Goal: Communication & Community: Answer question/provide support

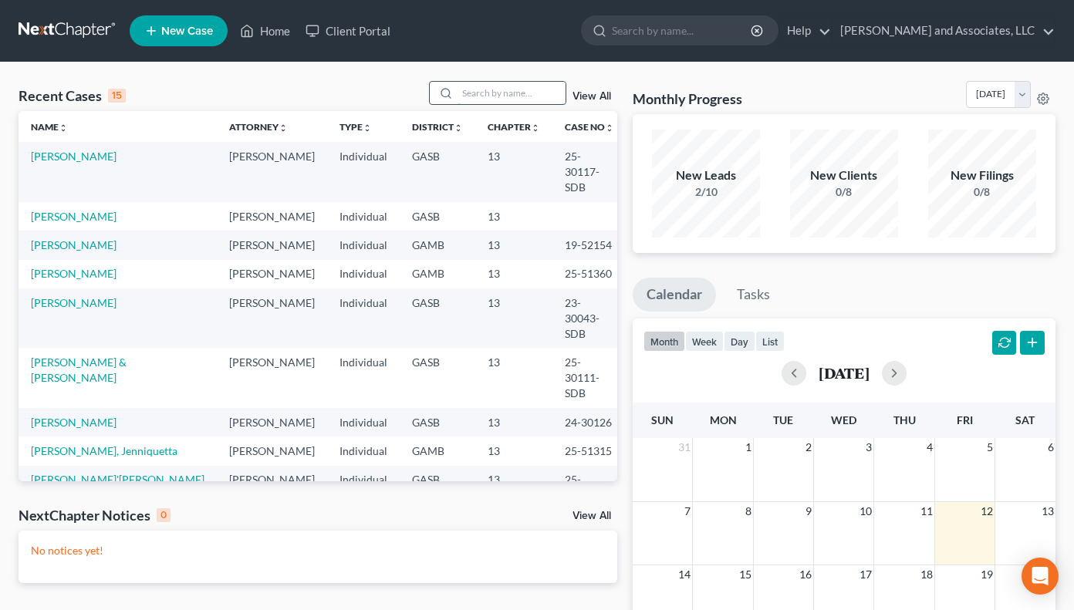
click at [486, 94] on input "search" at bounding box center [511, 93] width 108 height 22
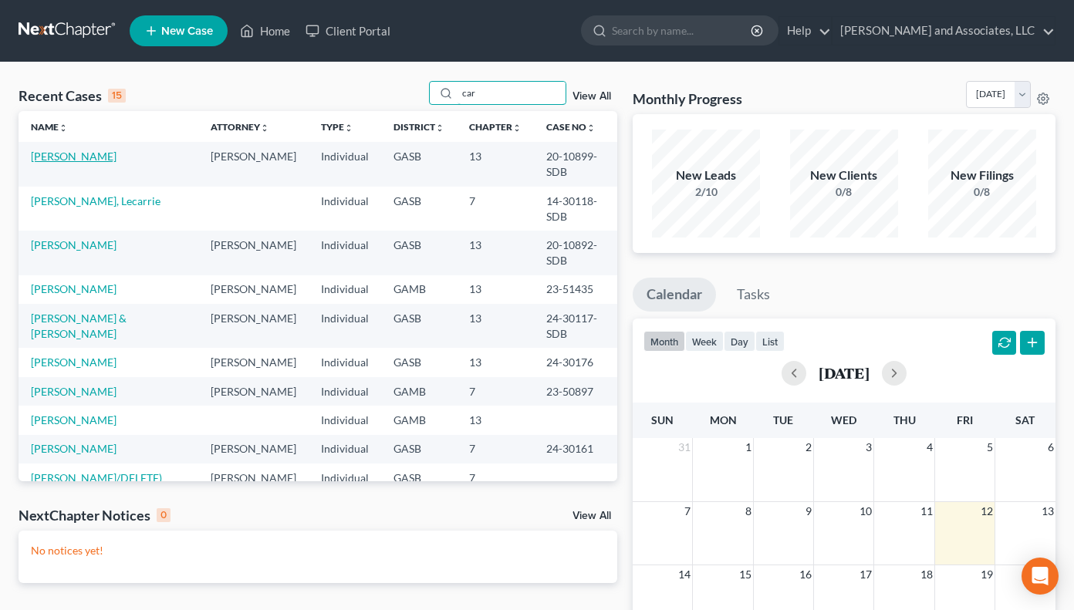
type input "car"
click at [86, 153] on link "[PERSON_NAME]" at bounding box center [74, 156] width 86 height 13
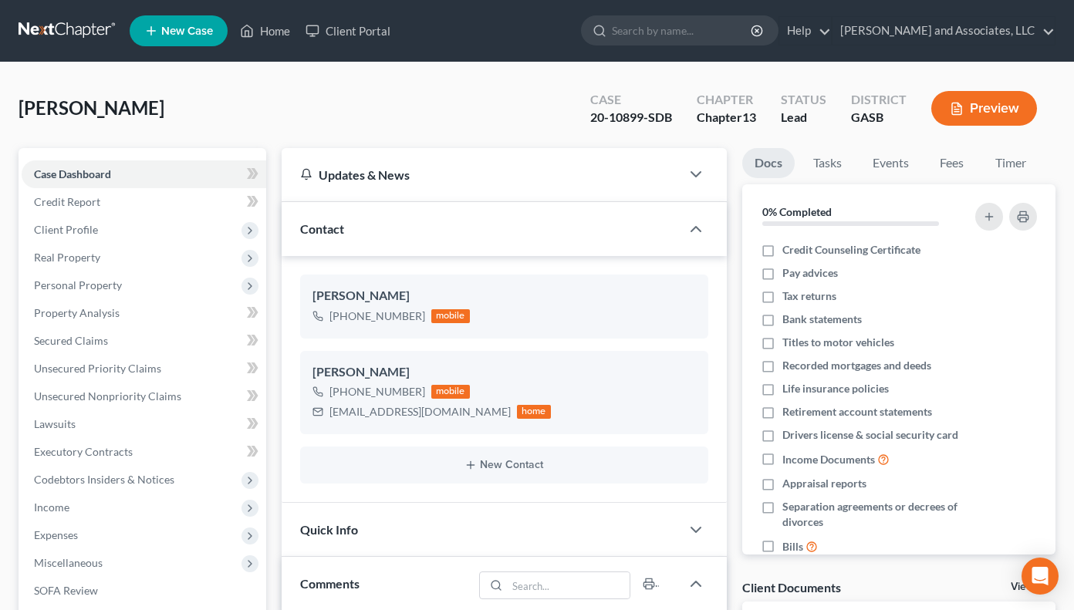
scroll to position [6472, 0]
click at [444, 318] on div "mobile" at bounding box center [450, 316] width 39 height 14
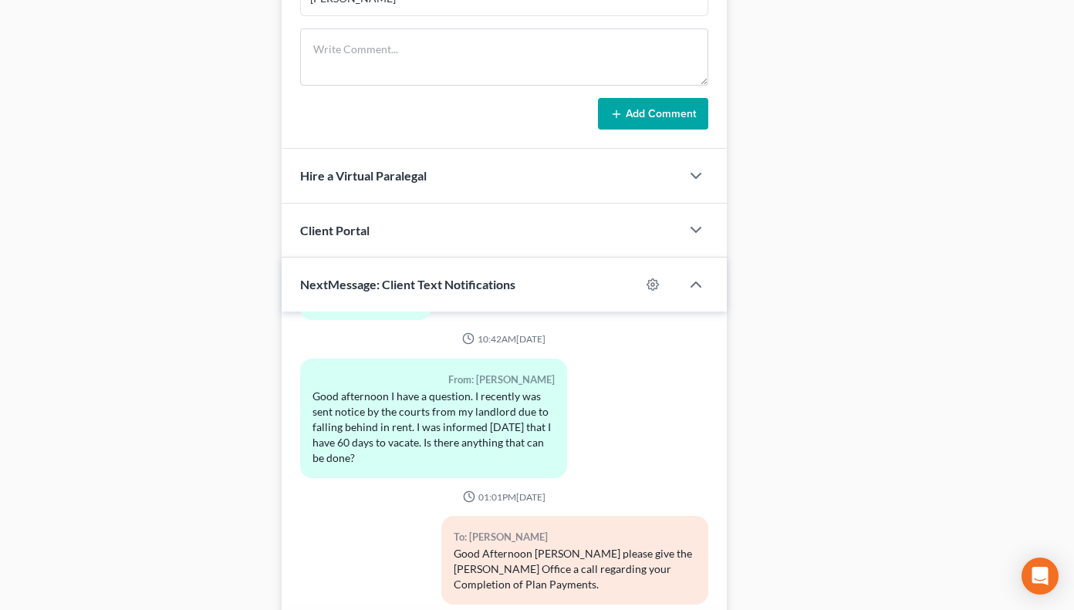
scroll to position [909, 0]
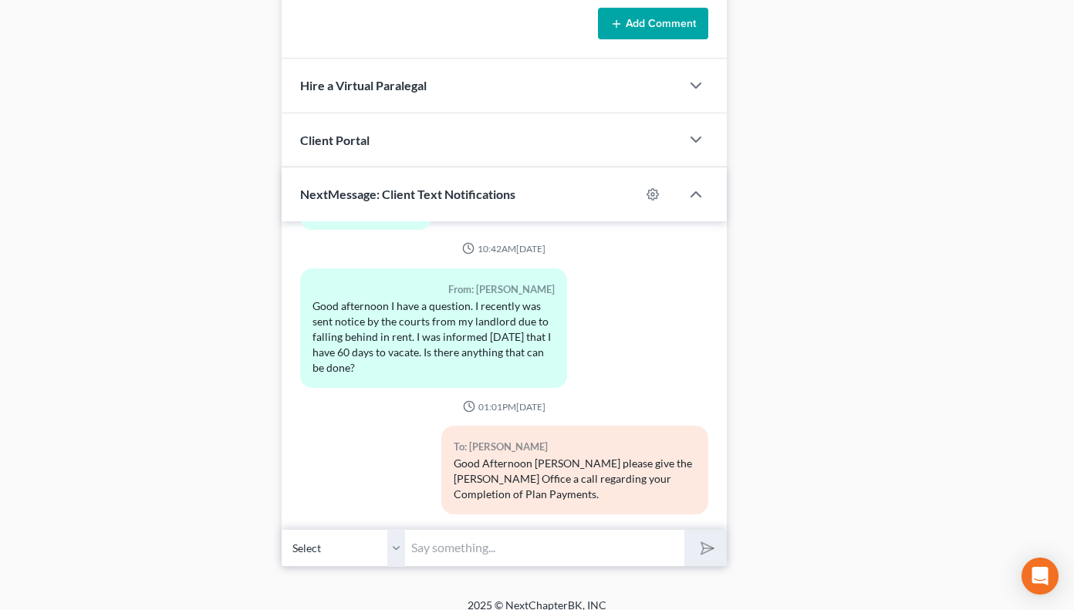
click at [453, 456] on div "Good Afternoon [PERSON_NAME] please give the [PERSON_NAME] Office a call regard…" at bounding box center [574, 479] width 242 height 46
drag, startPoint x: 529, startPoint y: 433, endPoint x: 638, endPoint y: 507, distance: 131.1
click at [669, 485] on div "To: [PERSON_NAME] Good Afternoon [PERSON_NAME] please give the [PERSON_NAME] Of…" at bounding box center [574, 476] width 282 height 101
copy div "[PERSON_NAME] please give the [PERSON_NAME] Office a call regarding your Comple…"
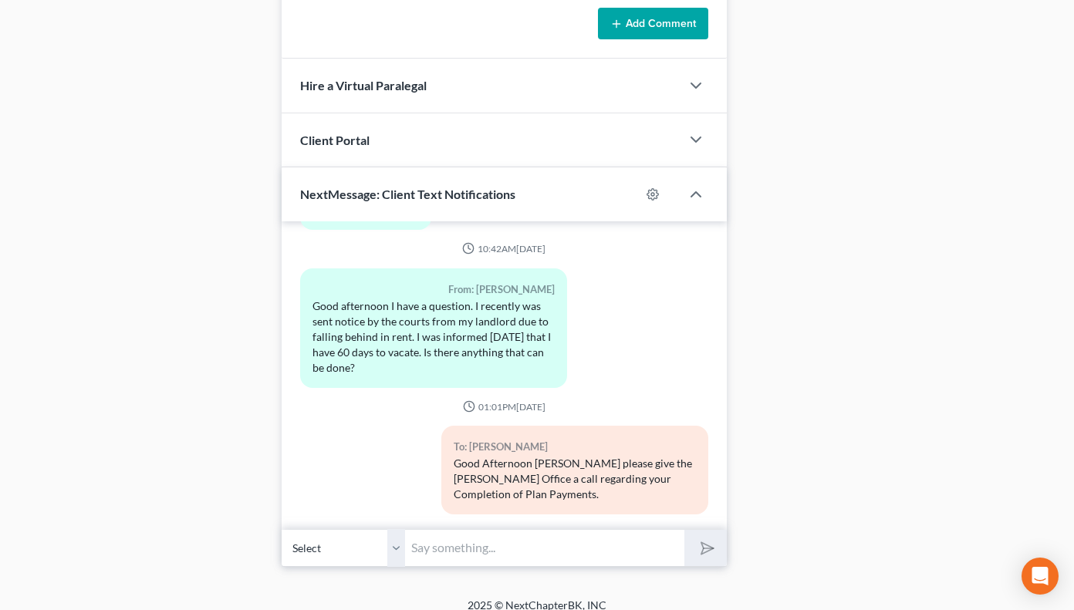
click at [415, 534] on input "text" at bounding box center [544, 548] width 279 height 38
paste input "[PERSON_NAME] please give the [PERSON_NAME] Office a call regarding your Comple…"
drag, startPoint x: 620, startPoint y: 531, endPoint x: 502, endPoint y: 521, distance: 118.4
click at [561, 538] on input "[PERSON_NAME] - Urgent please give the [PERSON_NAME] Office a call regarding yo…" at bounding box center [544, 548] width 279 height 38
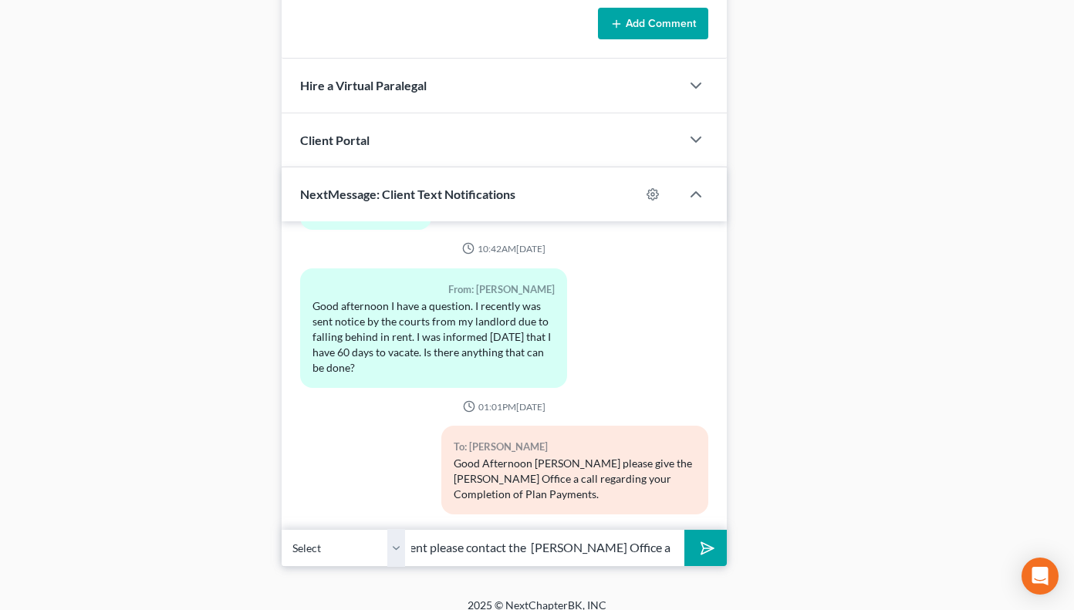
scroll to position [0, 151]
drag, startPoint x: 592, startPoint y: 538, endPoint x: 573, endPoint y: 572, distance: 39.7
click at [588, 547] on input "[PERSON_NAME] - Urgent please contact the [PERSON_NAME] Office a call regarding…" at bounding box center [544, 548] width 279 height 38
click at [512, 534] on input "[PERSON_NAME] - Urgent please contact the [PERSON_NAME] Office regarding your C…" at bounding box center [544, 548] width 279 height 38
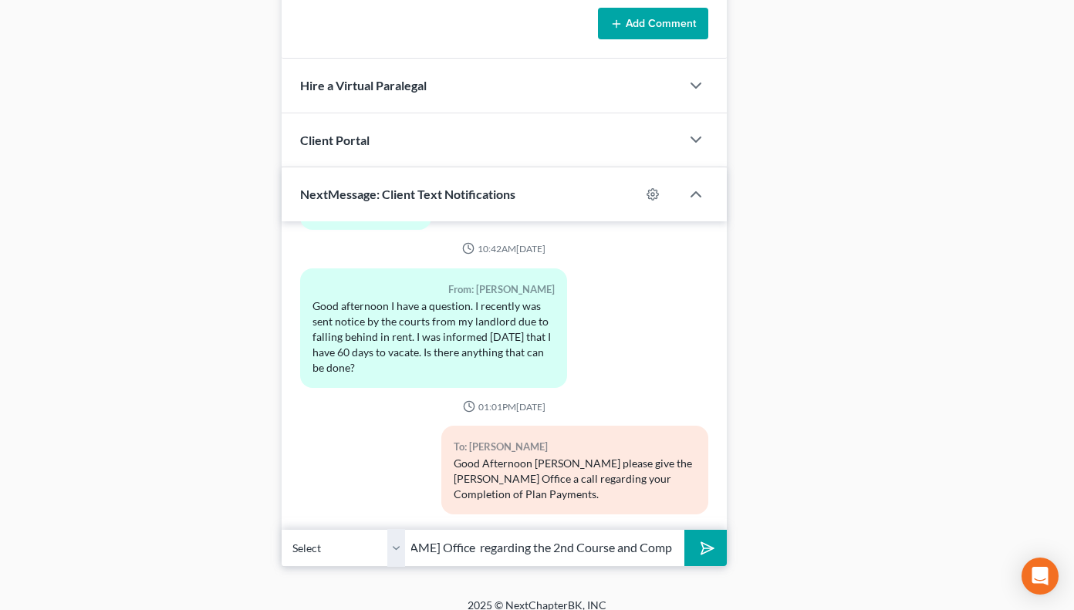
scroll to position [0, 312]
click at [645, 534] on input "[PERSON_NAME] - Urgent please contact the [PERSON_NAME] Office regarding the 2n…" at bounding box center [544, 548] width 279 height 38
type input "[PERSON_NAME] - Urgent please contact the [PERSON_NAME] Office regarding the 2n…"
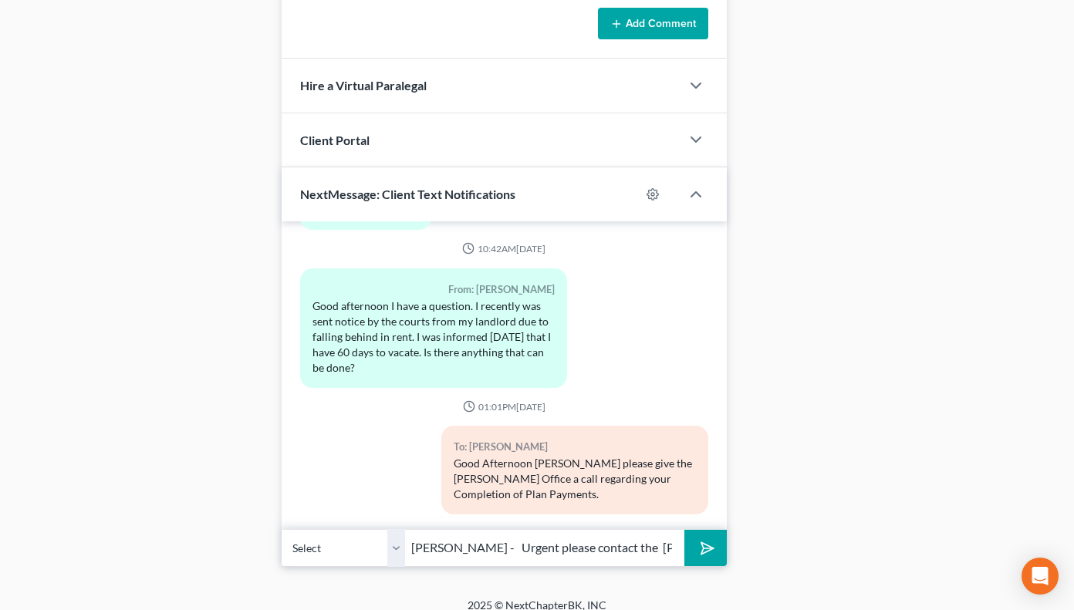
click at [705, 539] on polygon "submit" at bounding box center [704, 548] width 19 height 19
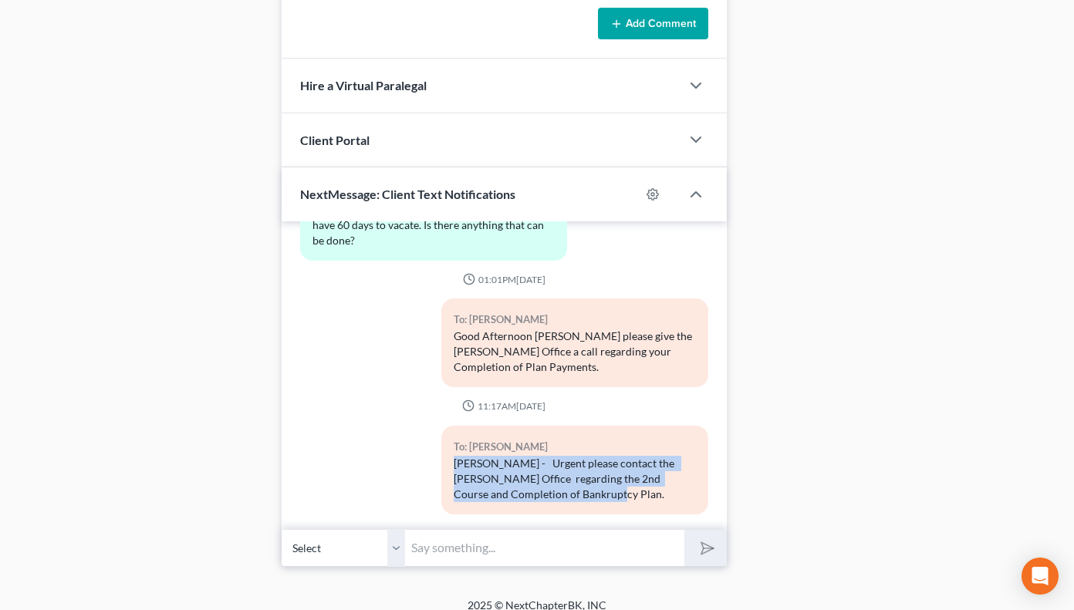
drag, startPoint x: 450, startPoint y: 433, endPoint x: 698, endPoint y: 460, distance: 249.8
click at [698, 465] on div "To: [PERSON_NAME] [PERSON_NAME] - Urgent please contact the [PERSON_NAME] Offic…" at bounding box center [574, 476] width 282 height 101
copy div "[PERSON_NAME] - Urgent please contact the [PERSON_NAME] Office regarding the 2n…"
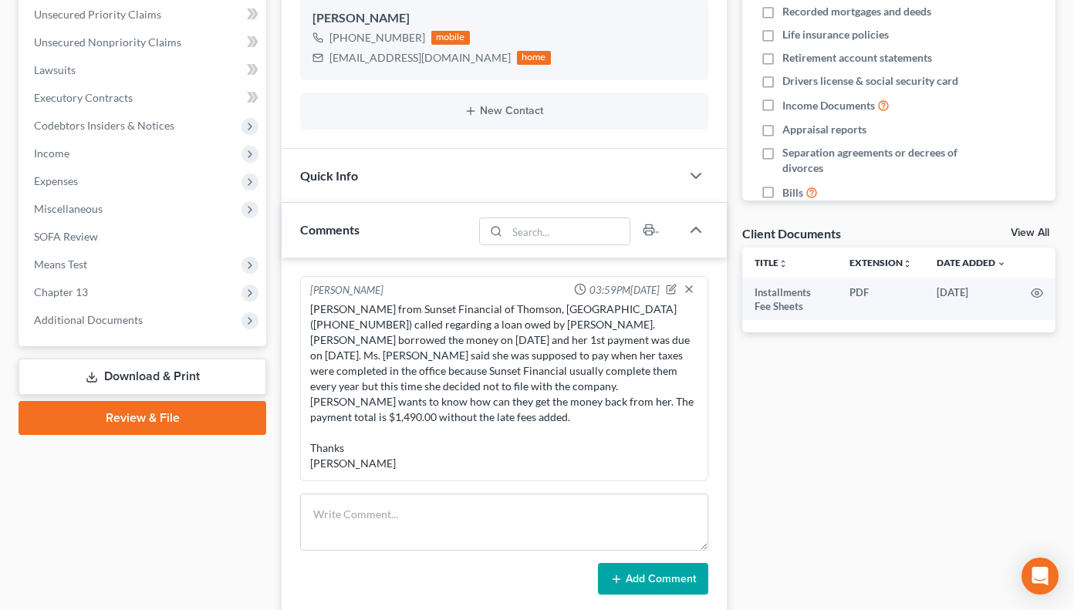
scroll to position [0, 0]
